Goal: Transaction & Acquisition: Obtain resource

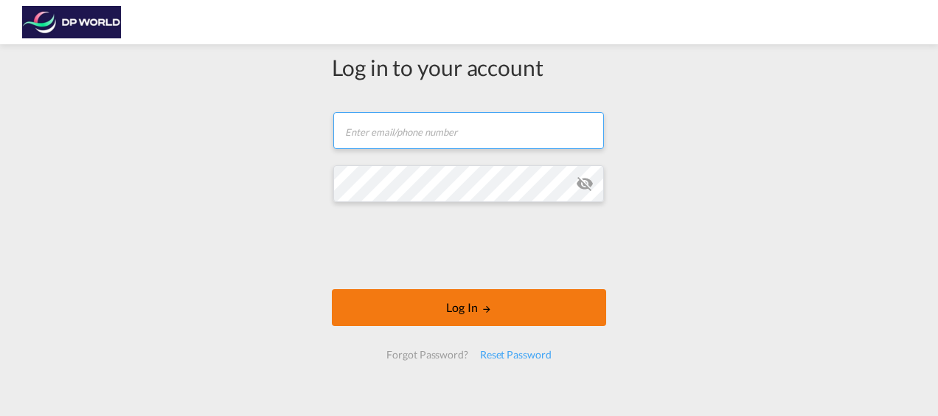
type input "[PERSON_NAME][EMAIL_ADDRESS][DOMAIN_NAME]"
click at [473, 307] on button "Log In" at bounding box center [469, 307] width 274 height 37
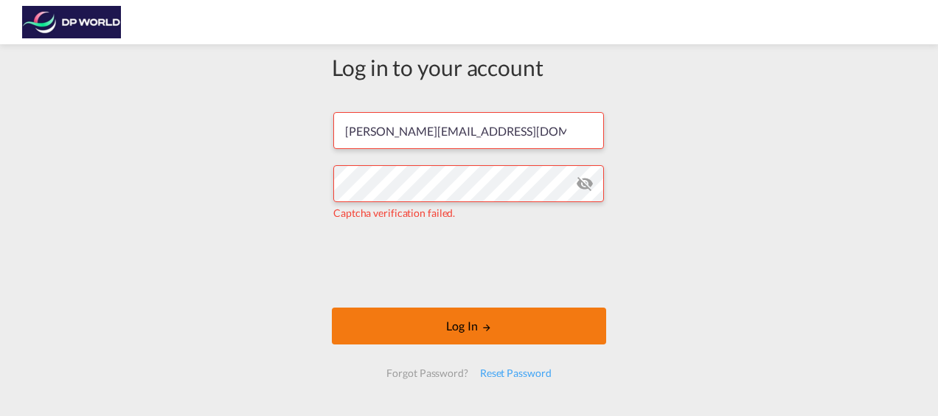
click at [450, 323] on button "Log In" at bounding box center [469, 325] width 274 height 37
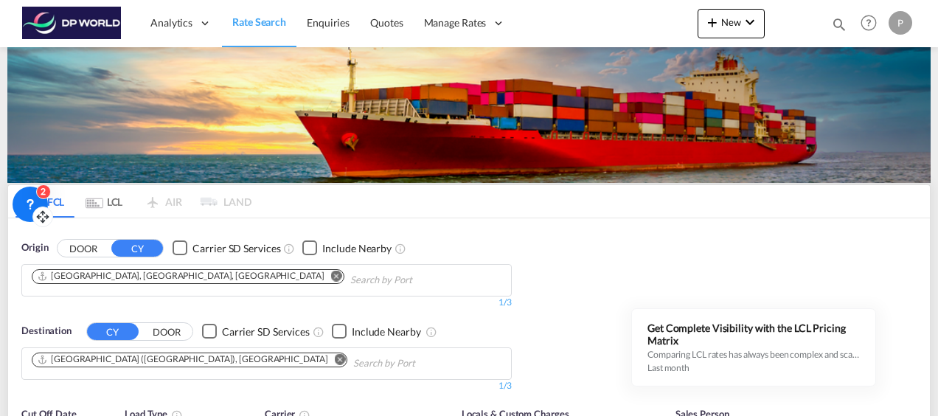
click at [25, 198] on icon at bounding box center [30, 204] width 15 height 15
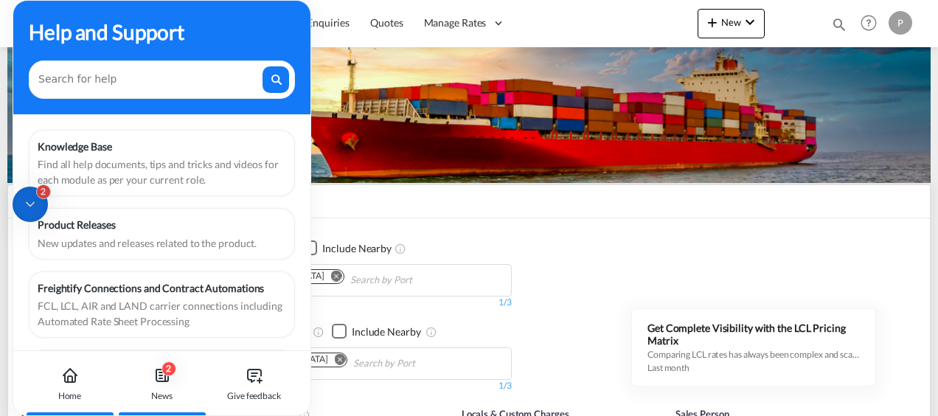
click at [165, 364] on div "2" at bounding box center [168, 368] width 15 height 15
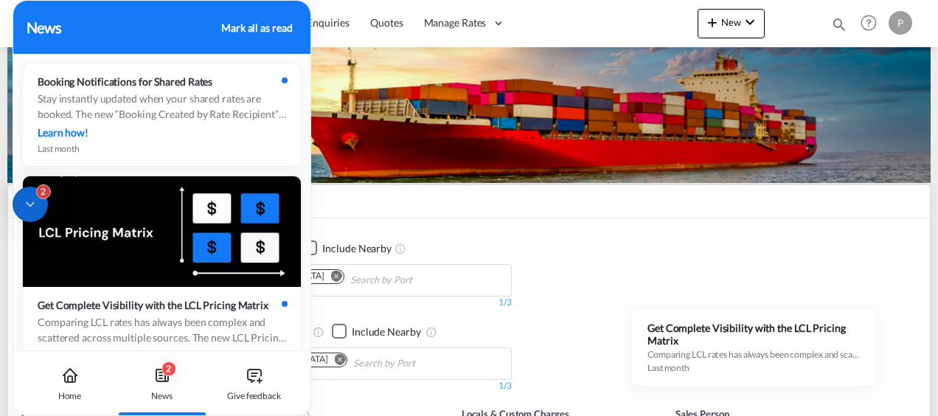
click at [31, 199] on icon at bounding box center [30, 204] width 15 height 15
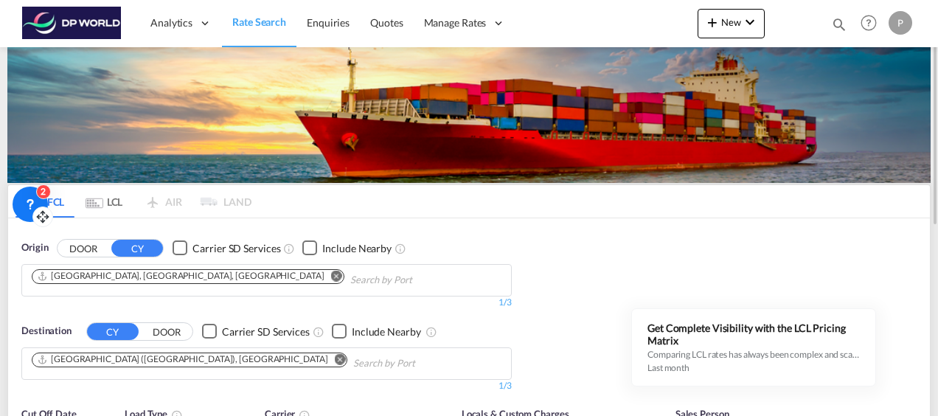
click at [557, 223] on div "Origin DOOR CY Carrier SD Services Include Nearby [GEOGRAPHIC_DATA], [GEOGRAPHI…" at bounding box center [468, 308] width 921 height 181
click at [331, 274] on md-icon "Remove" at bounding box center [336, 275] width 11 height 11
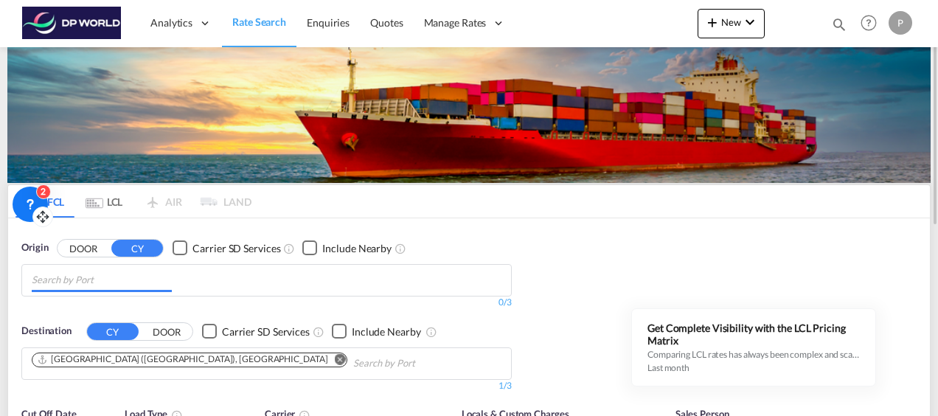
click at [286, 249] on md-icon "Unchecked:\a Search for CY (Container Yard) services for all selected carriers.…" at bounding box center [289, 249] width 12 height 12
click at [181, 245] on div "Checkbox No Ink" at bounding box center [179, 247] width 15 height 15
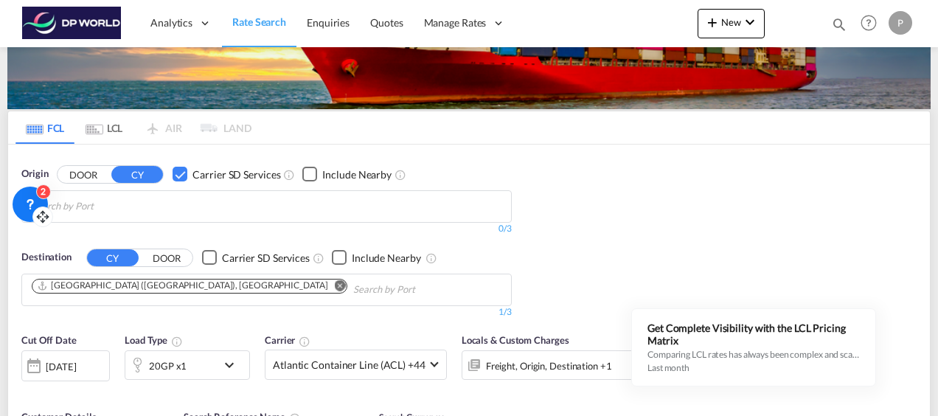
click at [81, 203] on body "Analytics Reports Dashboard Rate Search Enquiries Quotes" at bounding box center [469, 208] width 938 height 416
click at [41, 188] on div "2" at bounding box center [43, 191] width 15 height 15
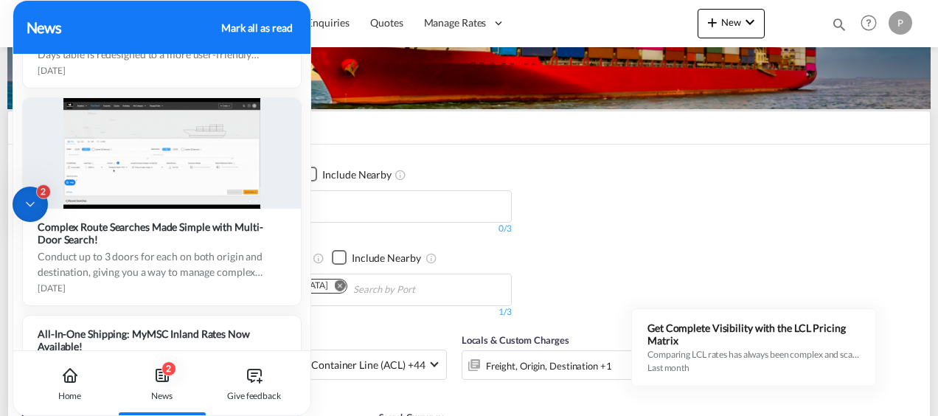
scroll to position [1967, 0]
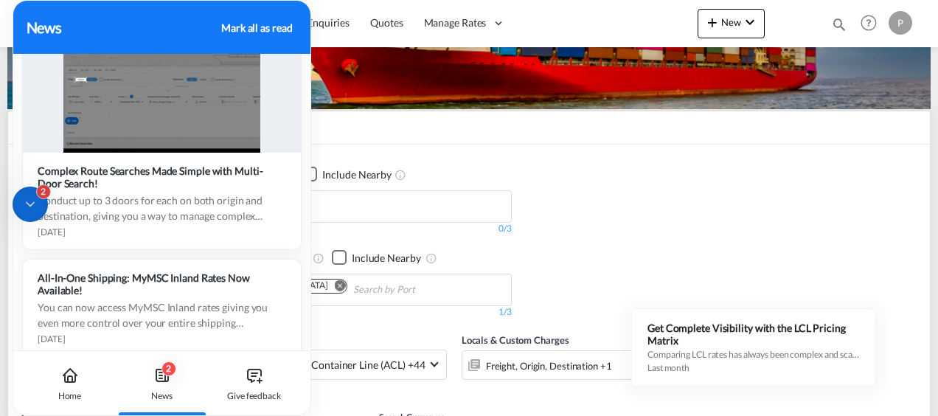
click at [240, 25] on div "Mark all as read" at bounding box center [256, 27] width 71 height 15
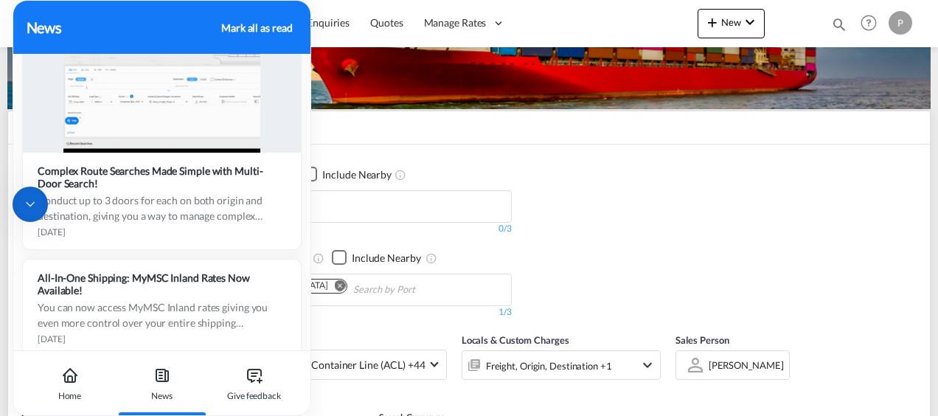
click at [269, 27] on div "Mark all as read" at bounding box center [256, 27] width 71 height 15
click at [273, 25] on div "Mark all as read" at bounding box center [256, 27] width 71 height 15
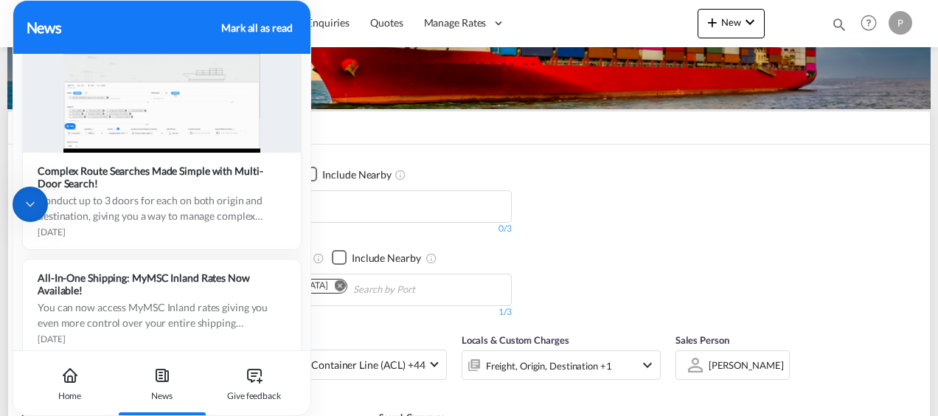
click at [35, 202] on icon at bounding box center [30, 204] width 15 height 15
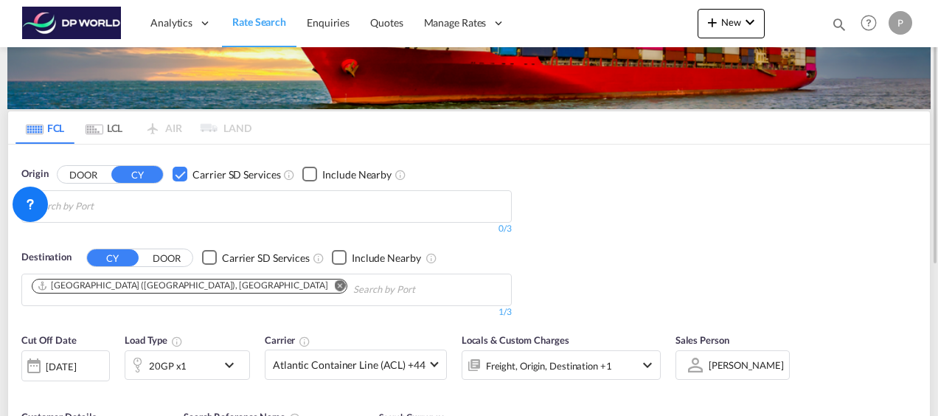
drag, startPoint x: 28, startPoint y: 205, endPoint x: 644, endPoint y: 189, distance: 616.4
click at [644, 189] on body "Analytics Reports Dashboard Rate Search Enquiries Quotes" at bounding box center [469, 208] width 938 height 416
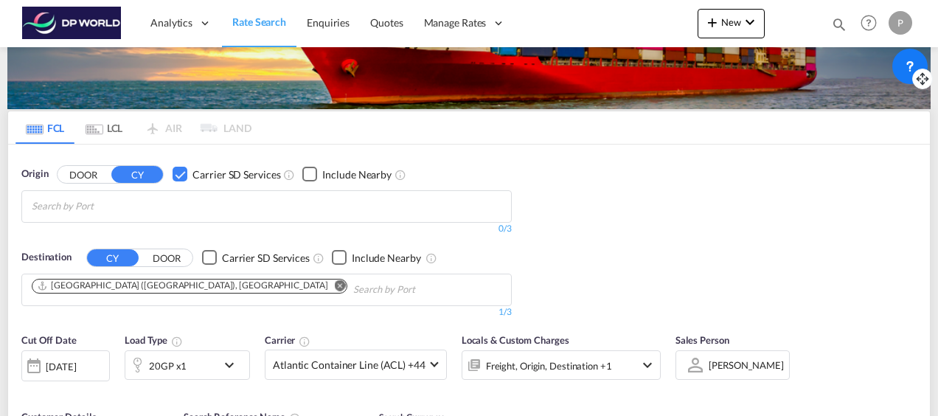
drag, startPoint x: 38, startPoint y: 209, endPoint x: 918, endPoint y: 71, distance: 890.1
click at [918, 71] on div at bounding box center [922, 79] width 21 height 21
click at [62, 202] on body "Analytics Reports Dashboard Rate Search Enquiries Quotes" at bounding box center [469, 208] width 938 height 416
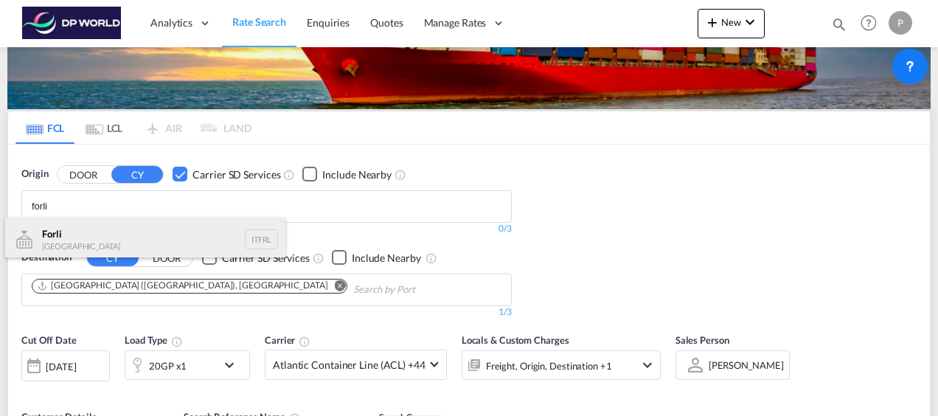
type input "forli"
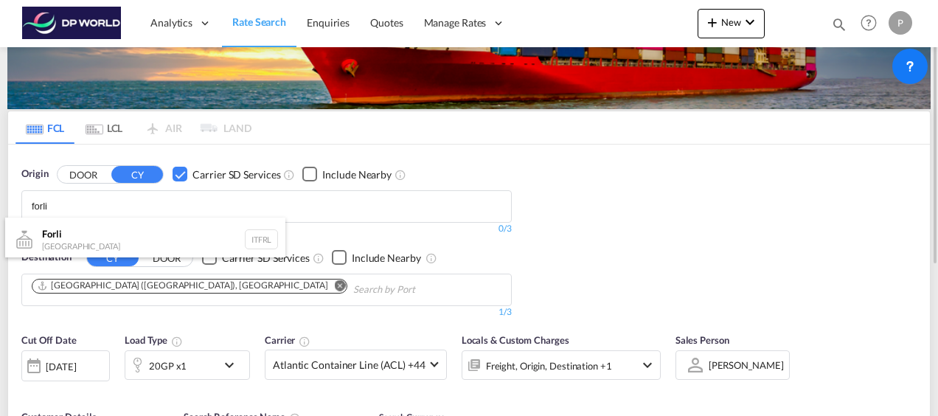
click at [58, 239] on div "Forli [GEOGRAPHIC_DATA] ITFRL" at bounding box center [145, 239] width 280 height 44
click at [335, 282] on md-icon "Remove" at bounding box center [340, 284] width 11 height 11
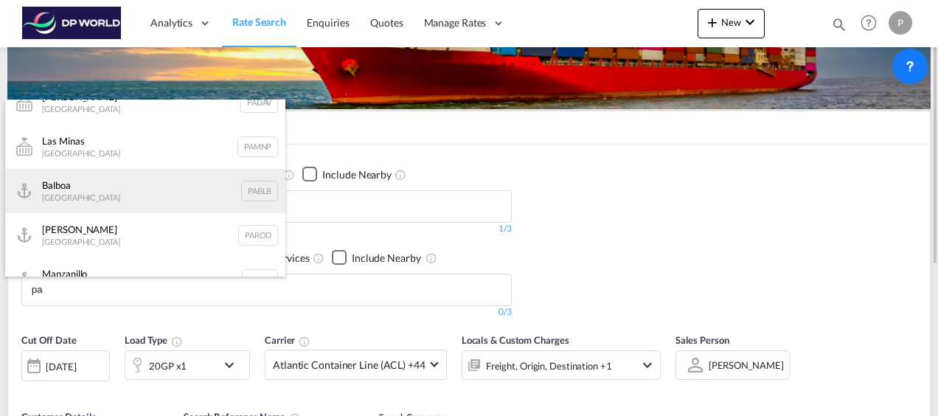
scroll to position [295, 0]
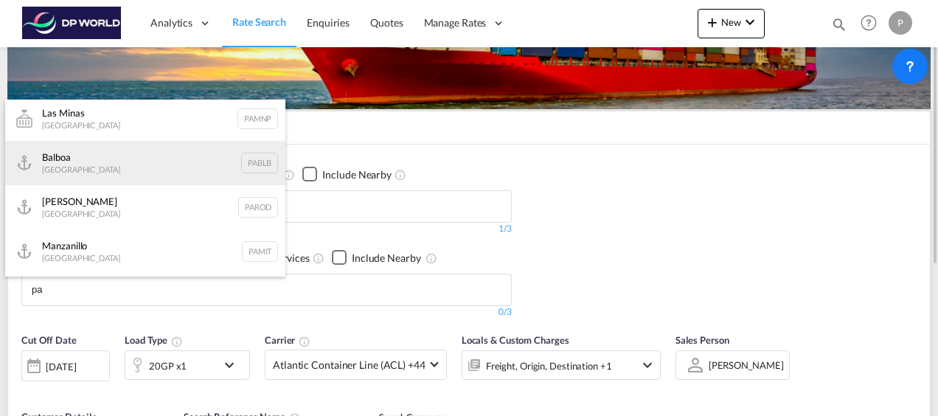
type input "pa"
click at [75, 161] on div "Balboa [GEOGRAPHIC_DATA] [GEOGRAPHIC_DATA]" at bounding box center [145, 163] width 280 height 44
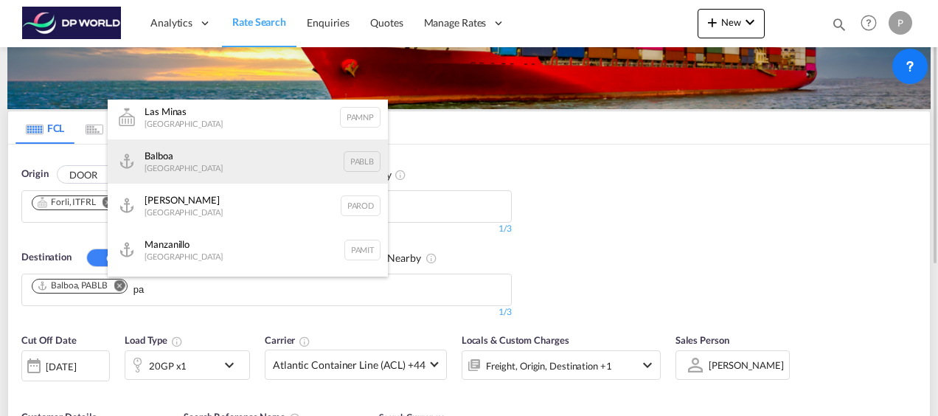
scroll to position [317, 0]
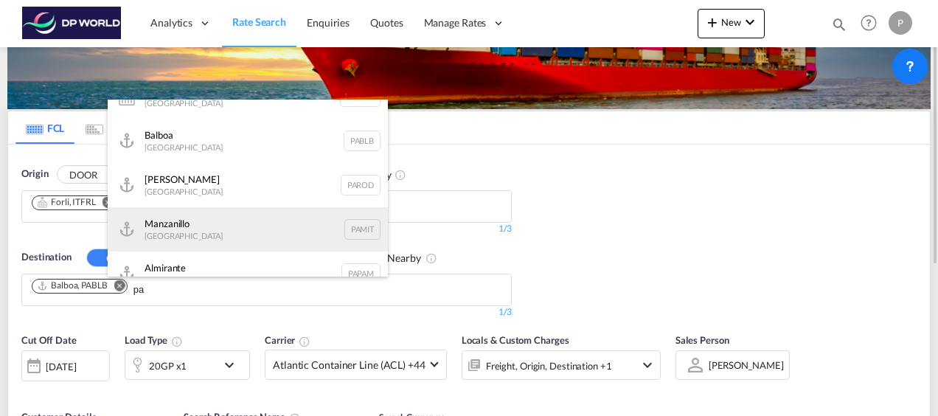
type input "pa"
click at [178, 222] on div "Manzanillo [GEOGRAPHIC_DATA] PAMIT" at bounding box center [248, 229] width 280 height 44
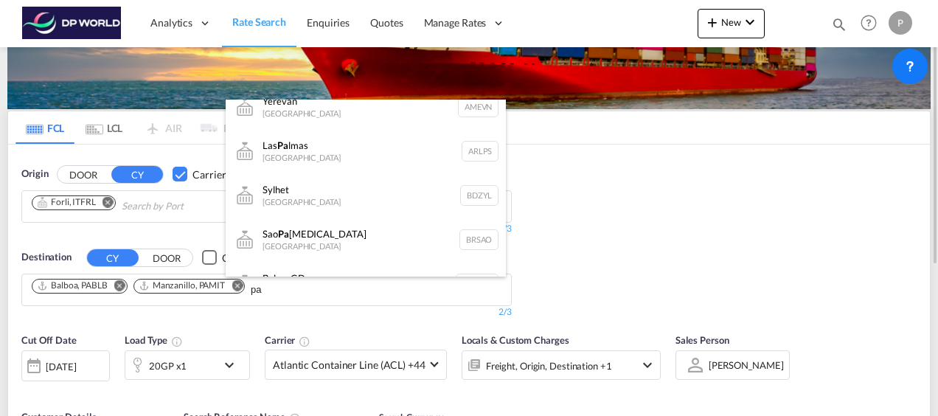
scroll to position [907, 0]
type input "pa"
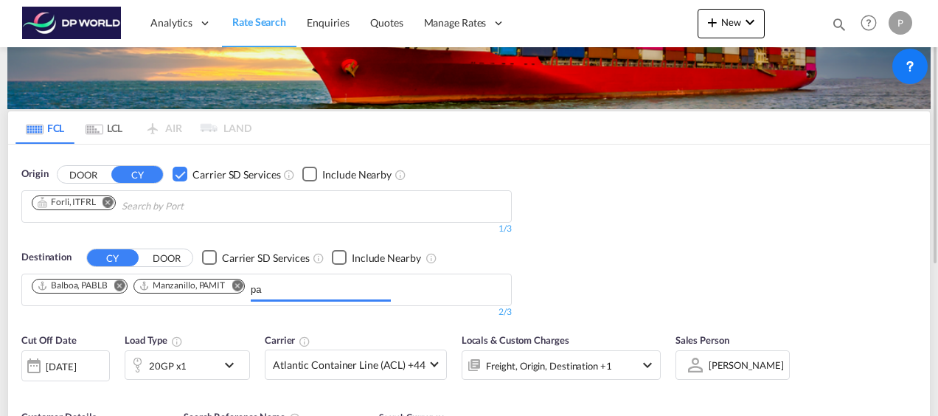
click at [264, 288] on body "Analytics Reports Dashboard Rate Search Enquiries Quotes" at bounding box center [469, 208] width 938 height 416
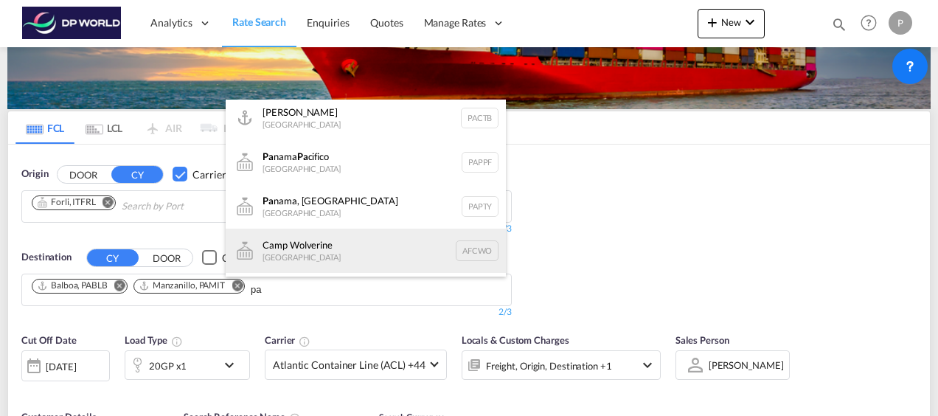
scroll to position [464, 0]
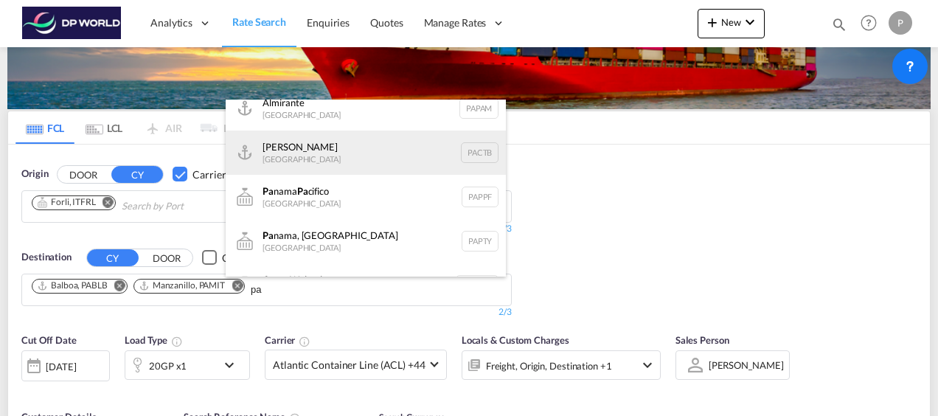
click at [304, 156] on div "[PERSON_NAME] Panama PACTB" at bounding box center [366, 152] width 280 height 44
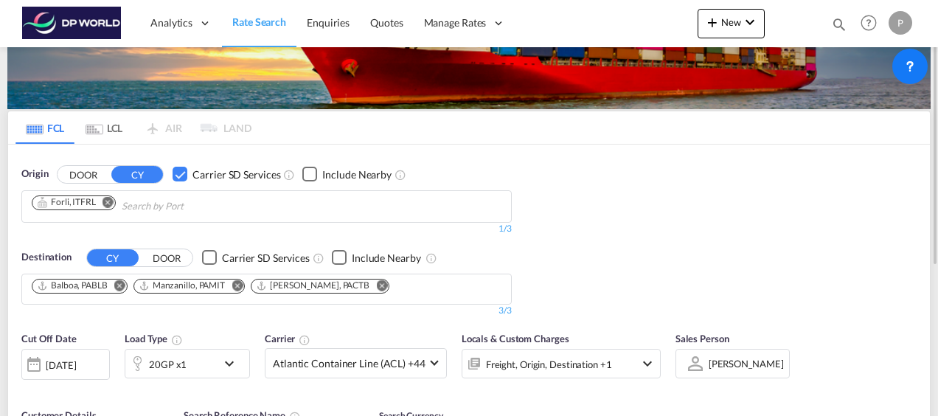
click at [674, 234] on div "Origin DOOR CY Carrier SD Services Include Nearby Forli, ITFRL 1/3 1/ Destinati…" at bounding box center [468, 234] width 921 height 180
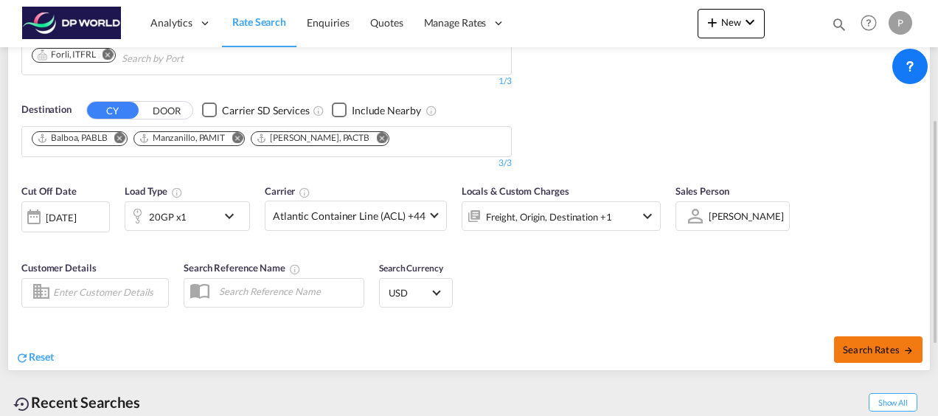
click at [892, 350] on span "Search Rates" at bounding box center [877, 349] width 71 height 12
type input "ITFRL to PABLB,[GEOGRAPHIC_DATA],PACTB / [DATE]"
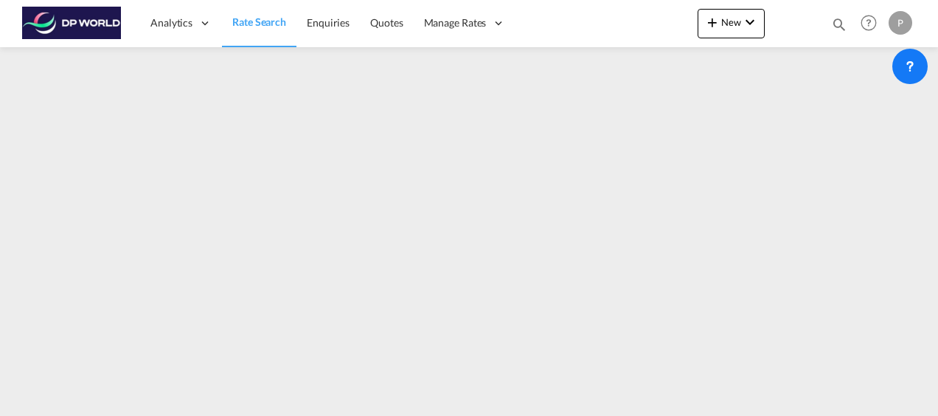
click at [902, 20] on div "P" at bounding box center [900, 23] width 24 height 24
click at [861, 112] on button "Logout" at bounding box center [883, 112] width 96 height 29
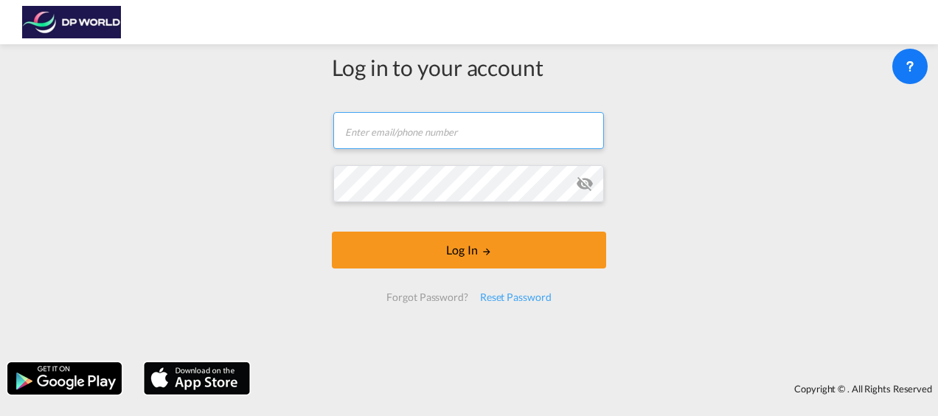
type input "[PERSON_NAME][EMAIL_ADDRESS][DOMAIN_NAME]"
